Goal: Find specific page/section: Find specific page/section

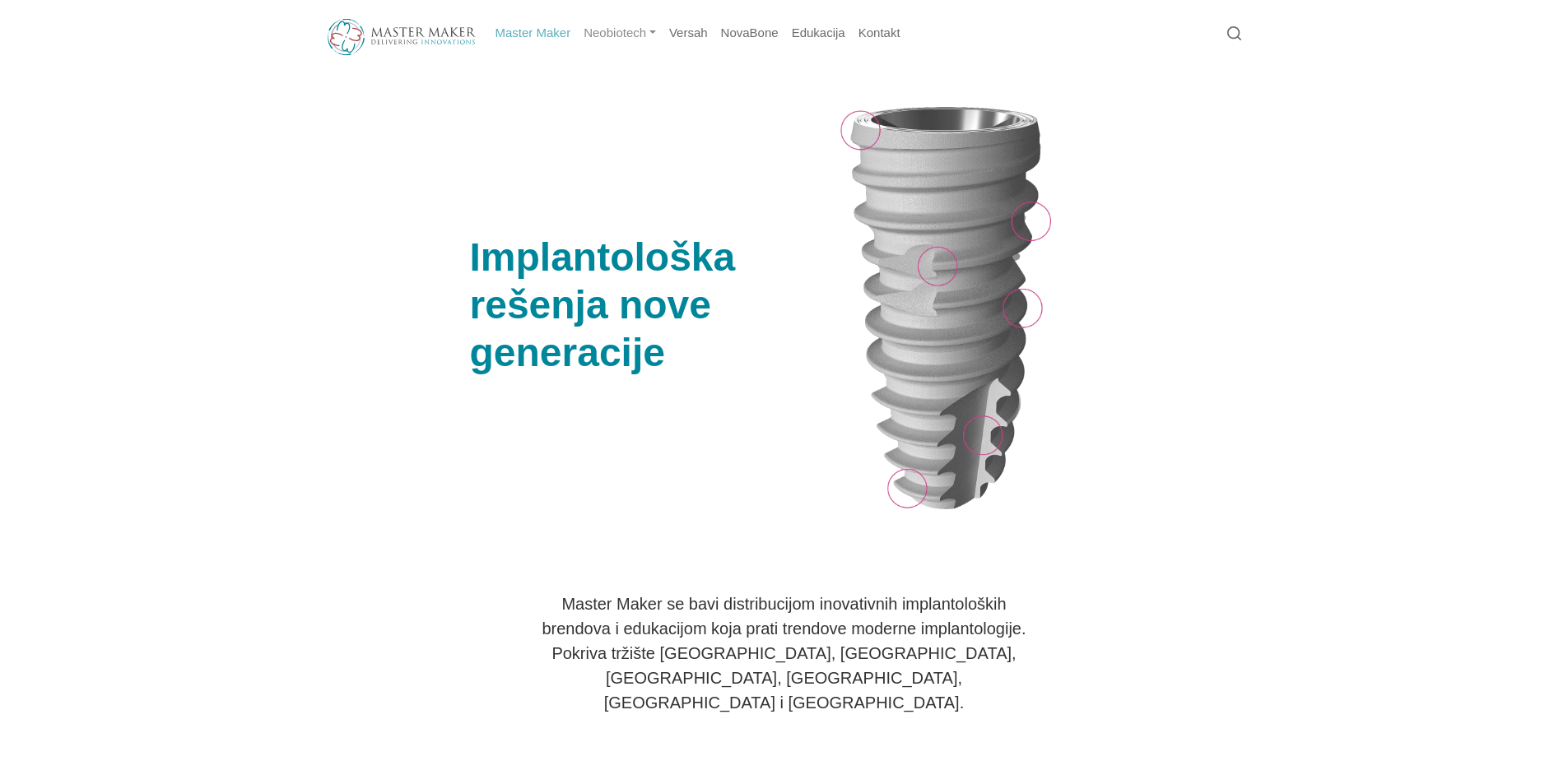
click at [604, 32] on link "Neobiotech" at bounding box center [620, 33] width 86 height 32
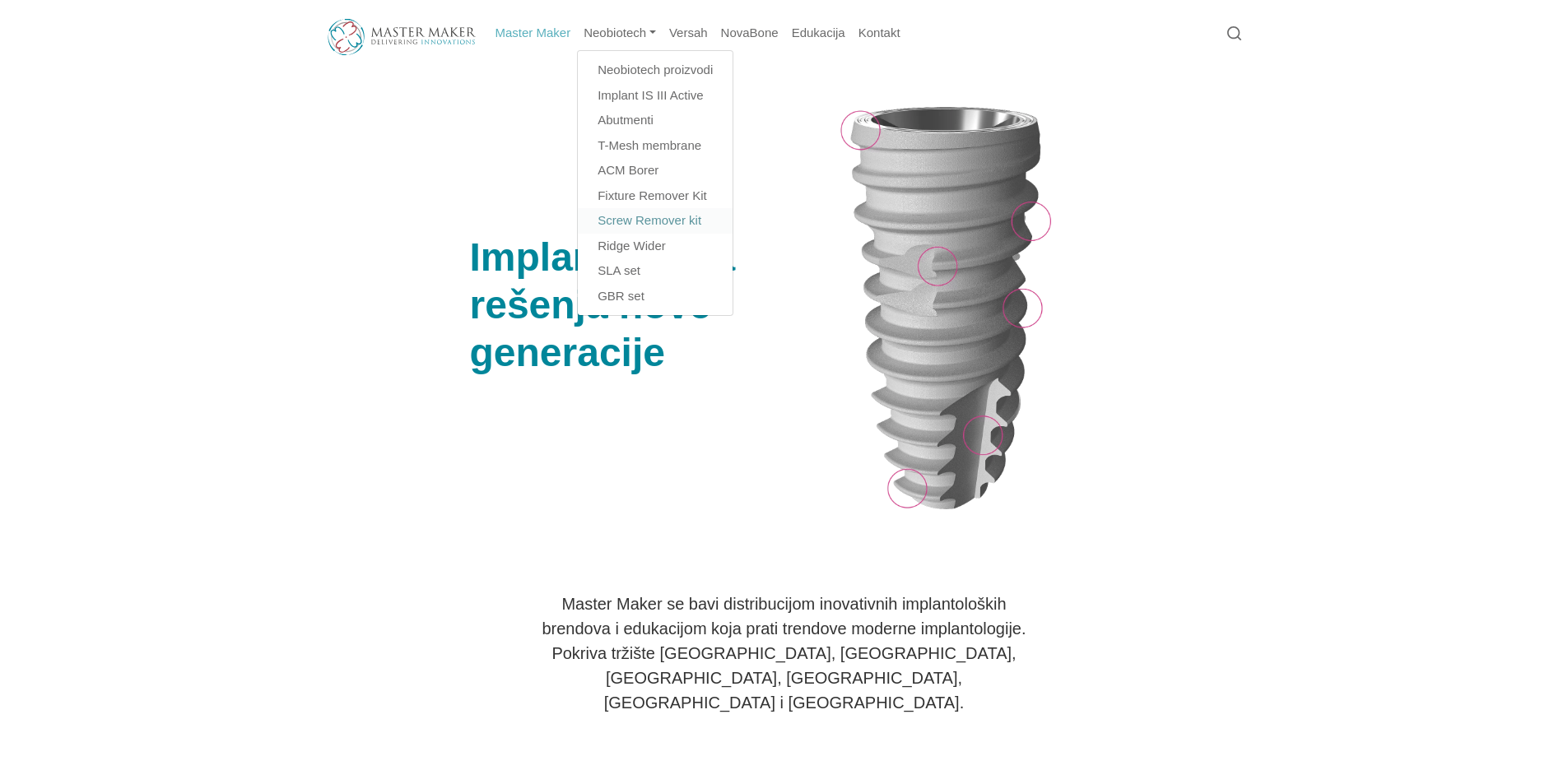
click at [635, 221] on link "Screw Remover kit" at bounding box center [655, 221] width 155 height 26
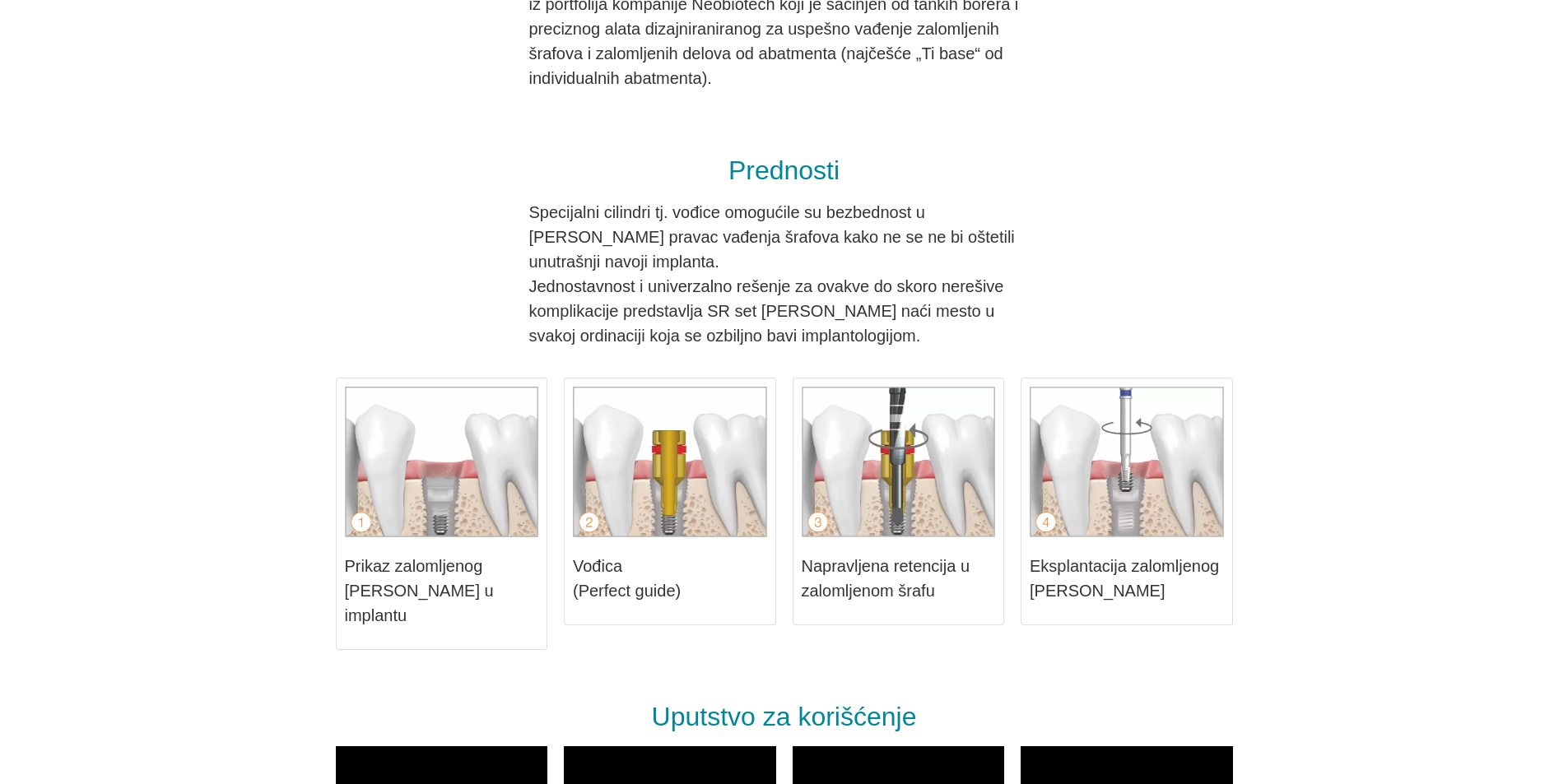
scroll to position [730, 0]
